Goal: Find specific page/section: Find specific page/section

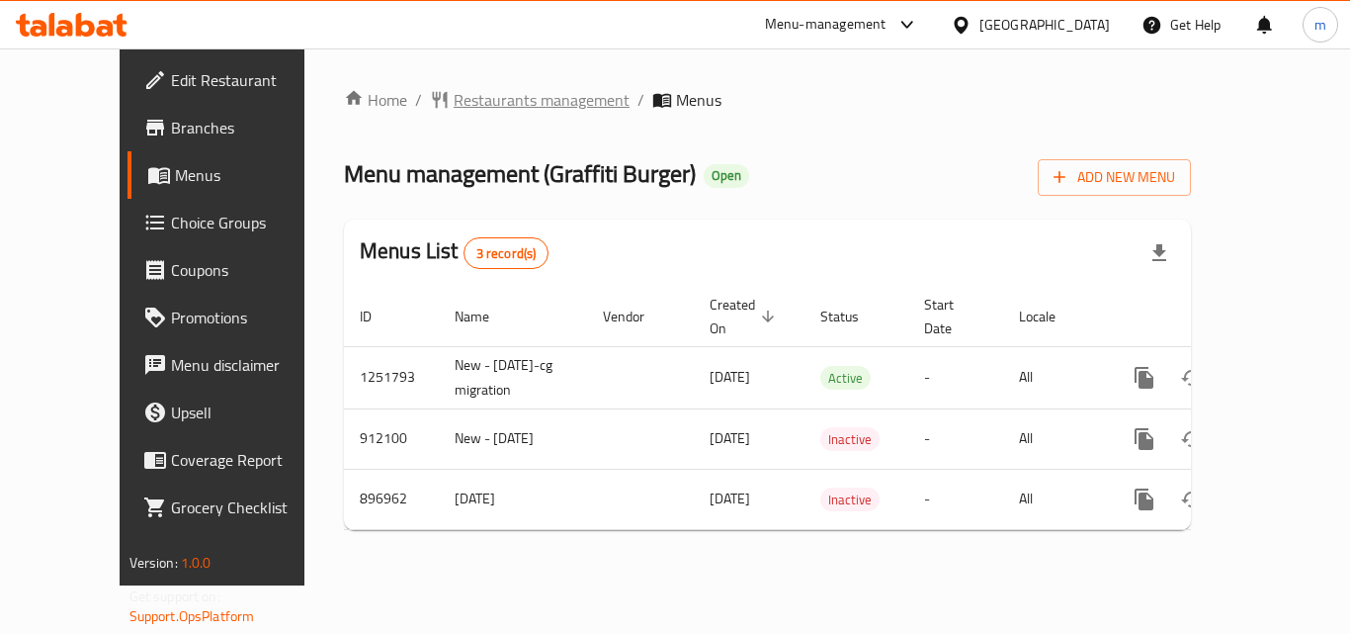
click at [454, 96] on span "Restaurants management" at bounding box center [542, 100] width 176 height 24
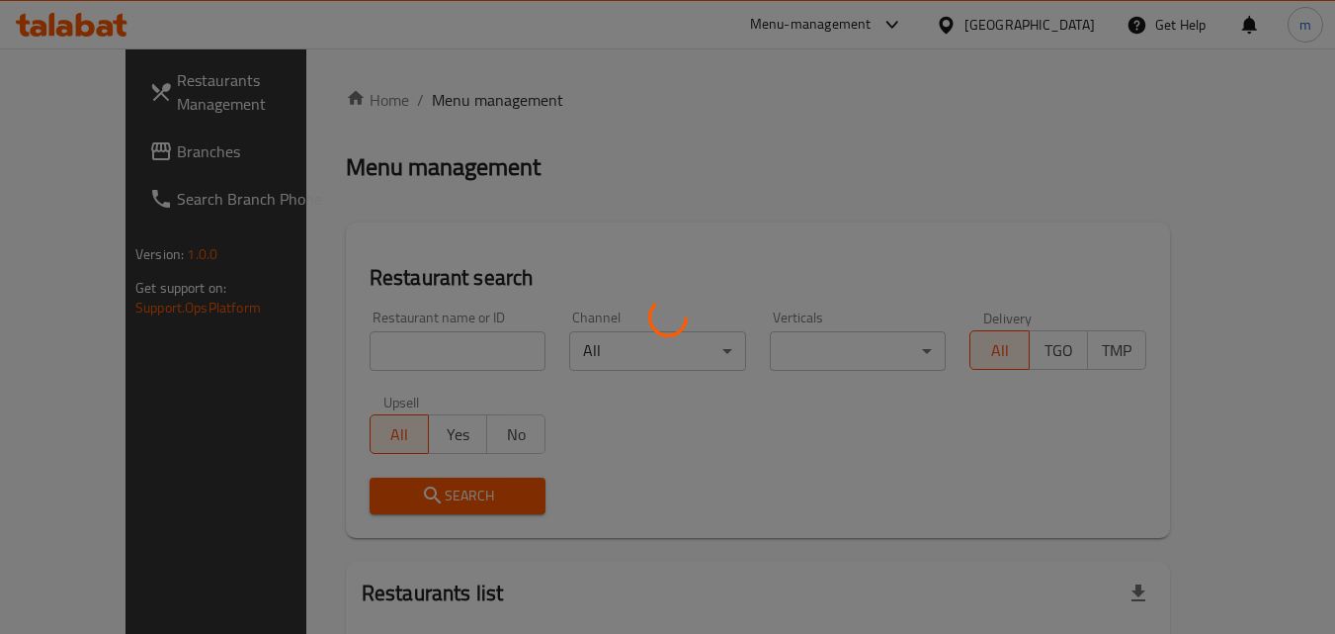
click at [450, 355] on div at bounding box center [667, 317] width 1335 height 634
click at [423, 338] on div at bounding box center [667, 317] width 1335 height 634
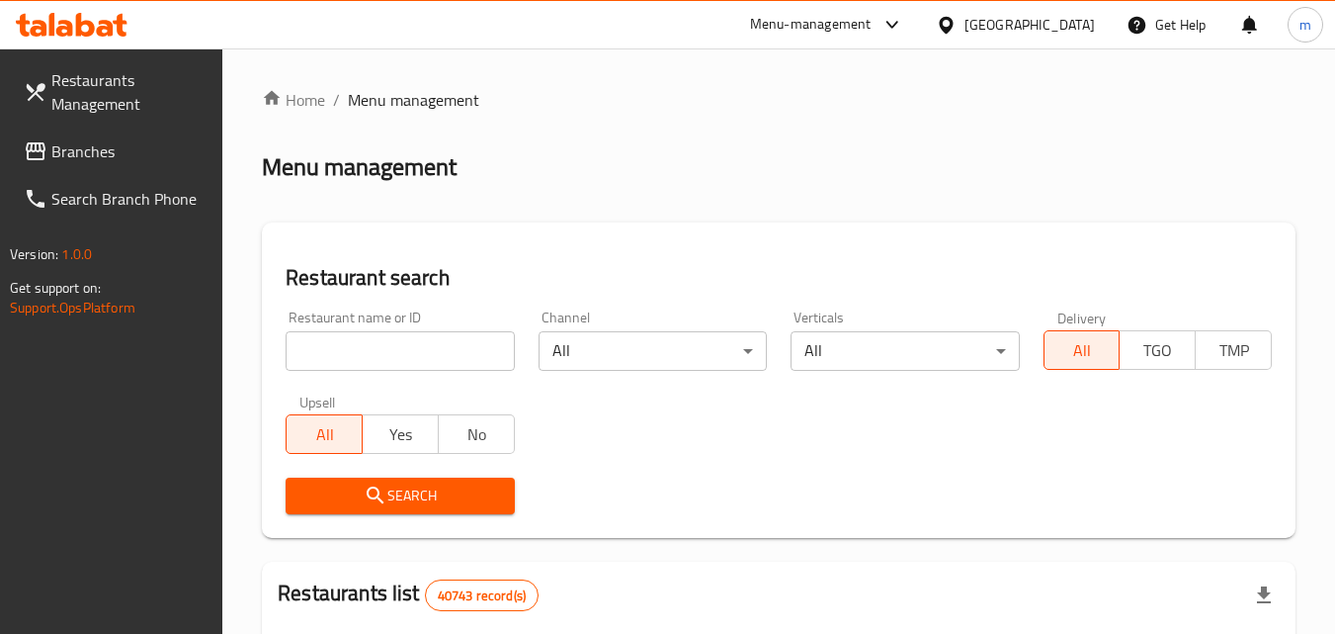
click at [423, 339] on input "search" at bounding box center [400, 351] width 228 height 40
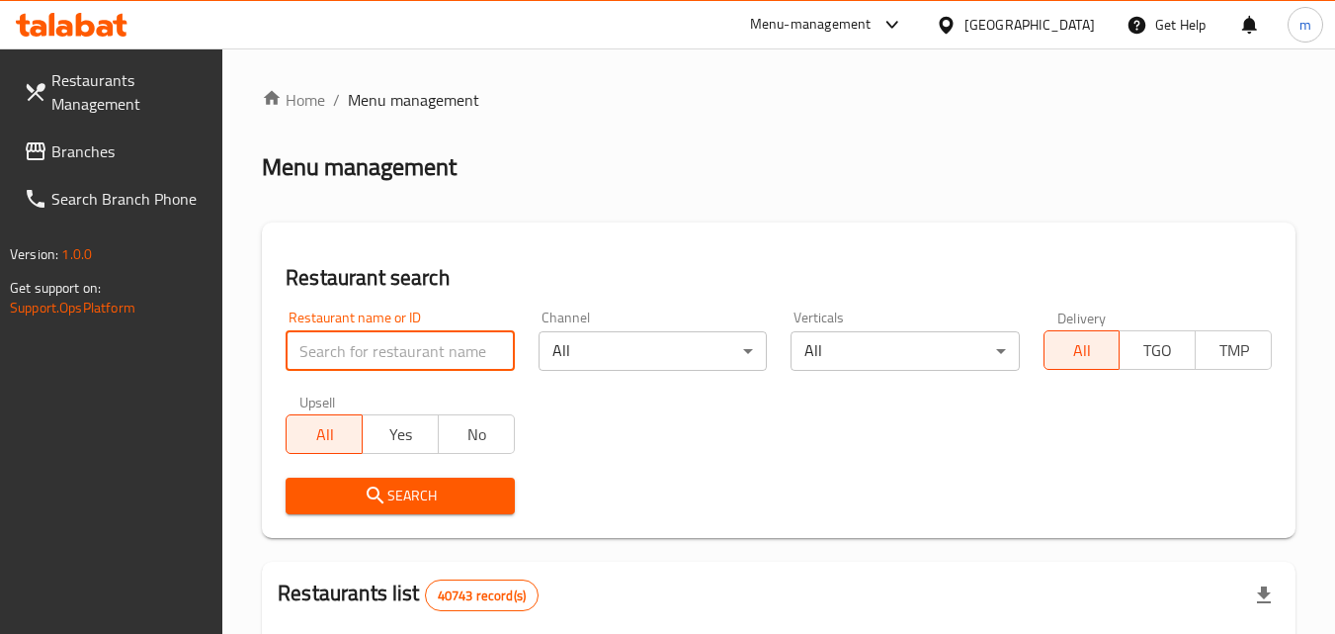
paste input "653862"
type input "653862"
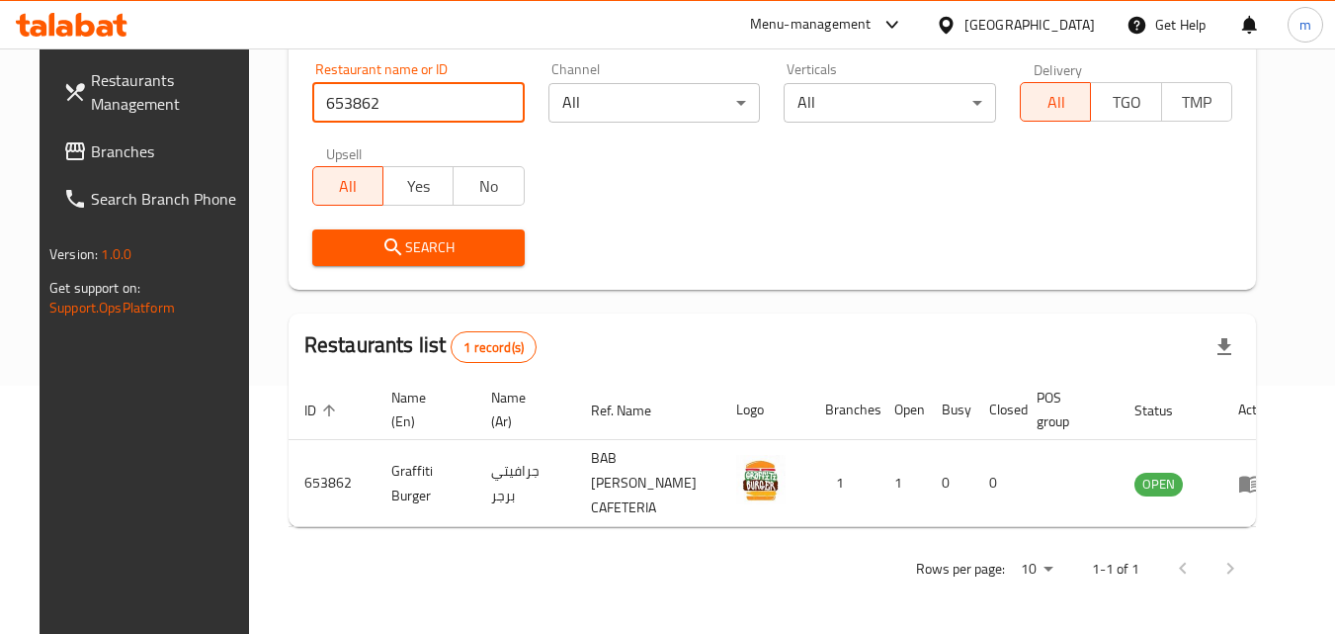
scroll to position [231, 0]
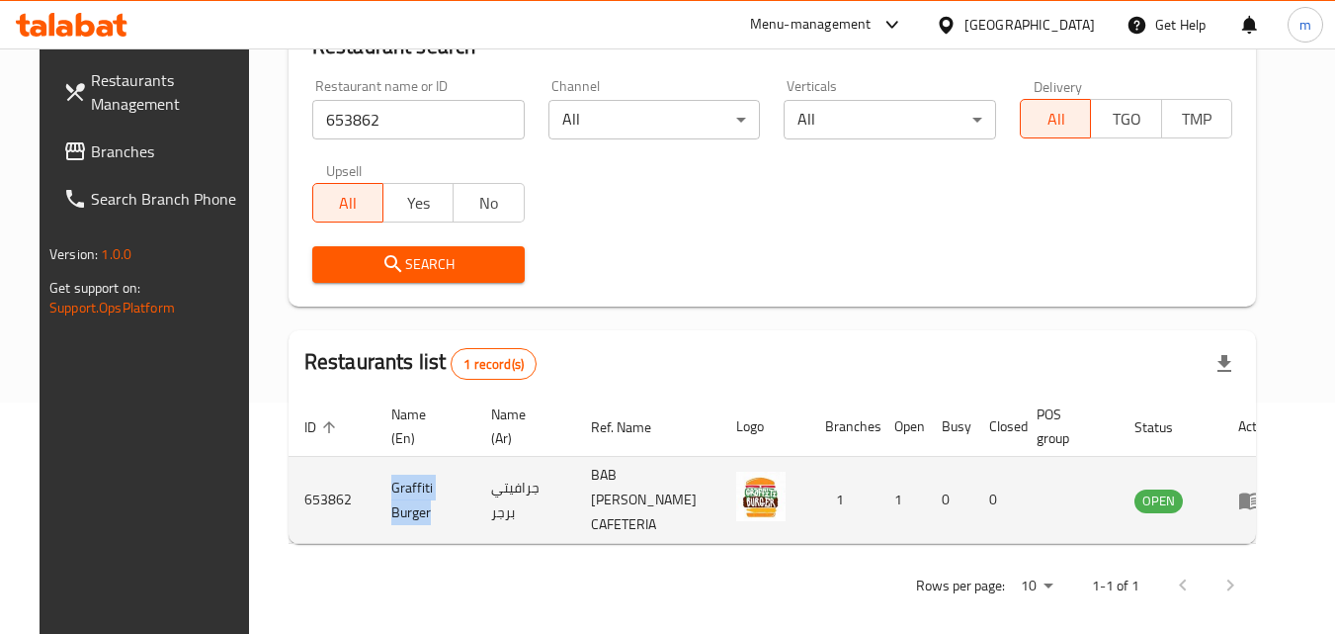
drag, startPoint x: 361, startPoint y: 475, endPoint x: 413, endPoint y: 496, distance: 56.3
click at [413, 496] on td "Graffiti Burger" at bounding box center [426, 500] width 100 height 87
copy td "Graffiti Burger"
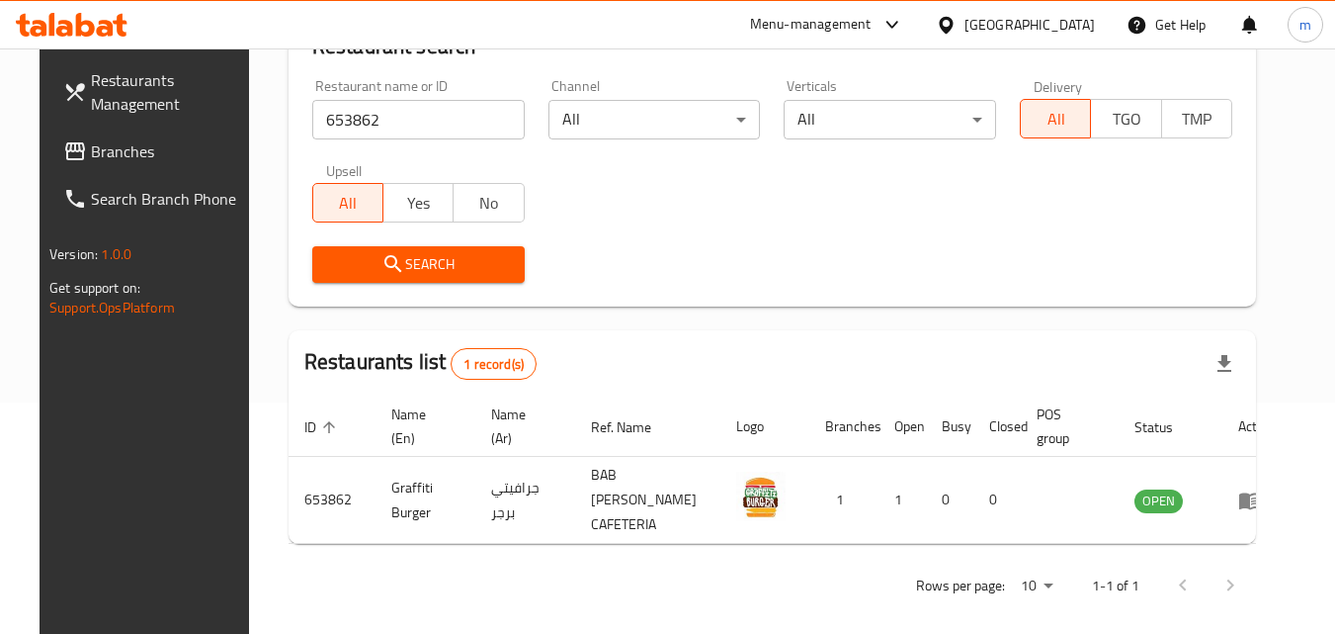
click at [1004, 16] on div "[GEOGRAPHIC_DATA]" at bounding box center [1030, 25] width 130 height 22
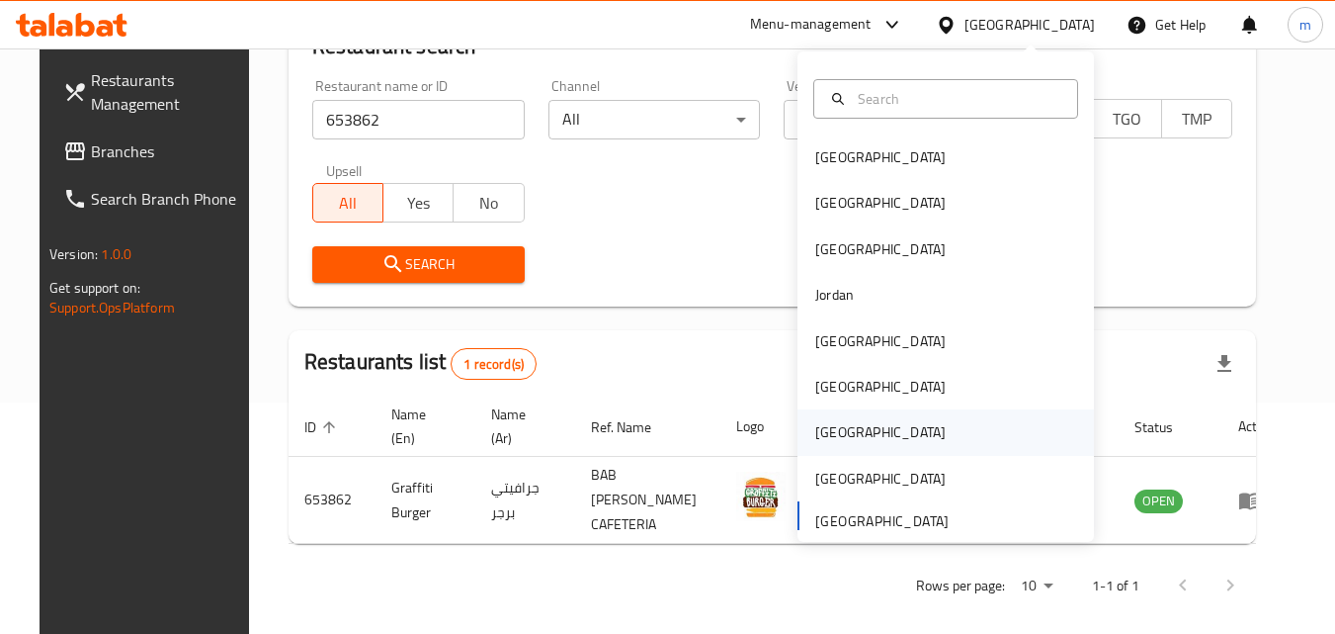
click at [857, 434] on div "[GEOGRAPHIC_DATA]" at bounding box center [946, 431] width 297 height 45
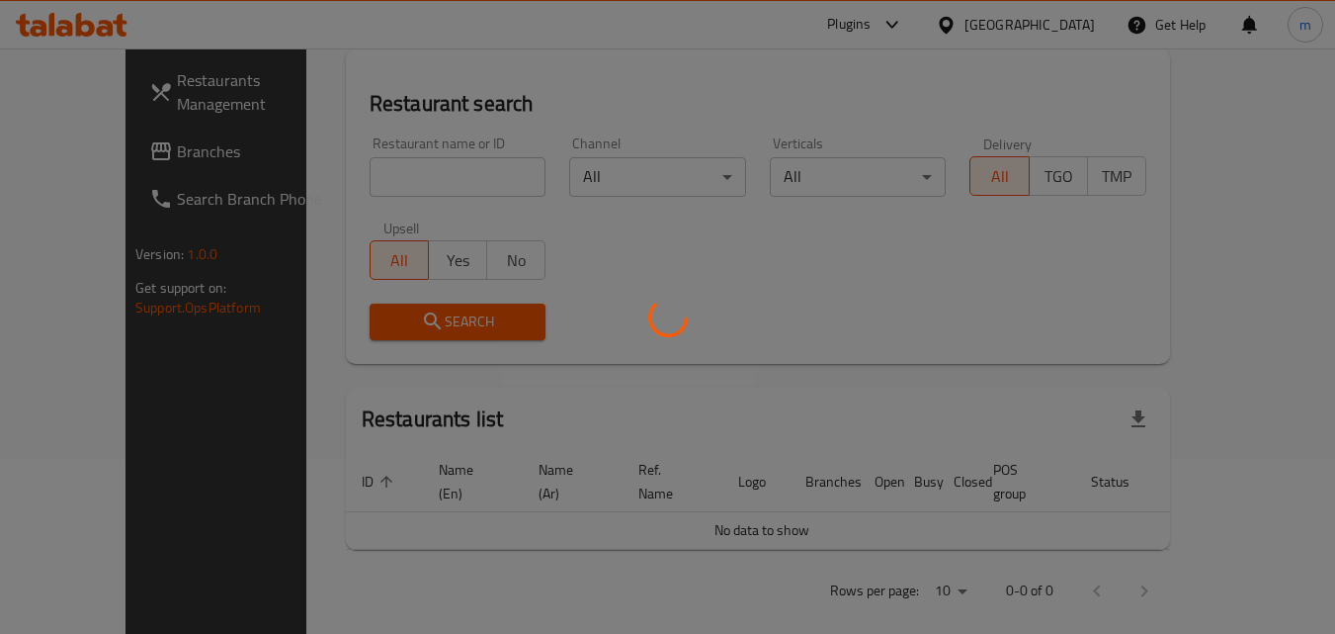
scroll to position [231, 0]
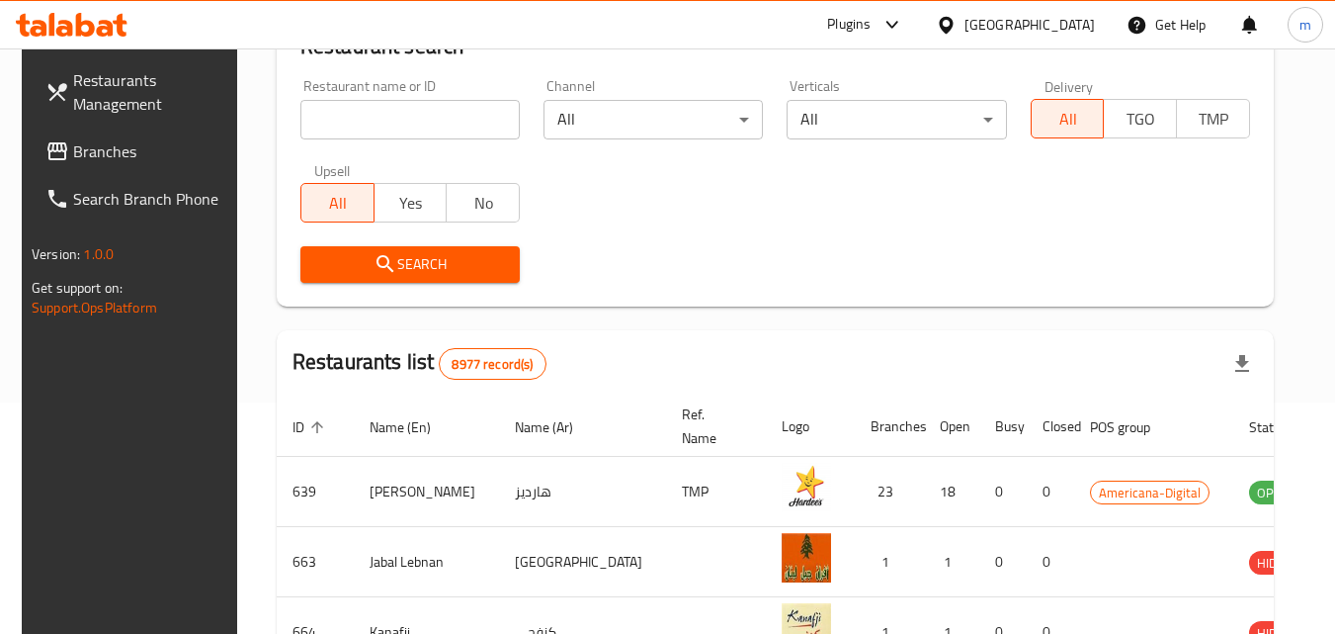
click at [118, 144] on span "Branches" at bounding box center [151, 151] width 156 height 24
